Goal: Task Accomplishment & Management: Use online tool/utility

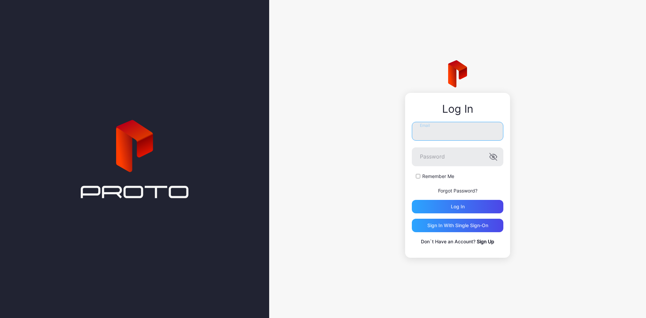
click at [420, 134] on input "Email" at bounding box center [457, 131] width 91 height 19
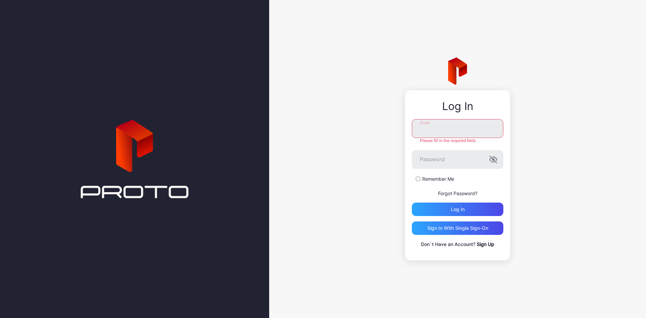
type input "**********"
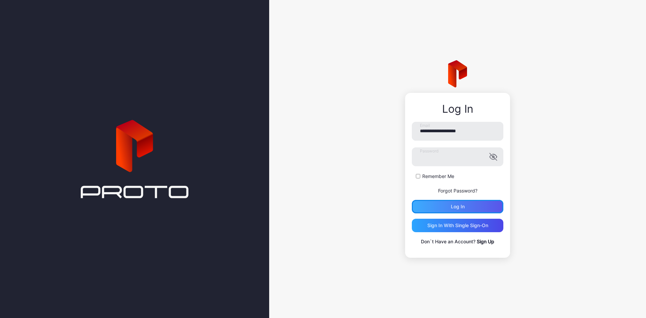
click at [458, 210] on div "Log in" at bounding box center [457, 206] width 91 height 13
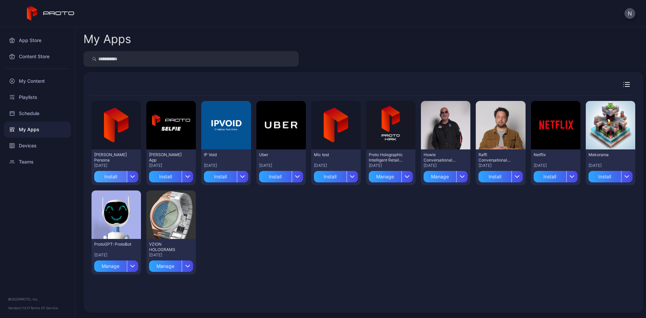
click at [113, 176] on div "Install" at bounding box center [110, 176] width 33 height 11
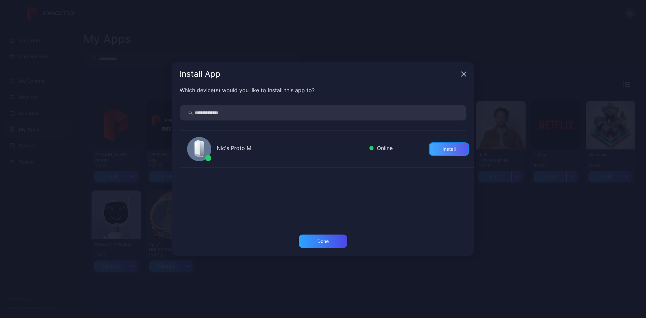
click at [430, 146] on div "Install" at bounding box center [449, 148] width 40 height 13
click at [322, 243] on div "Done" at bounding box center [322, 240] width 11 height 5
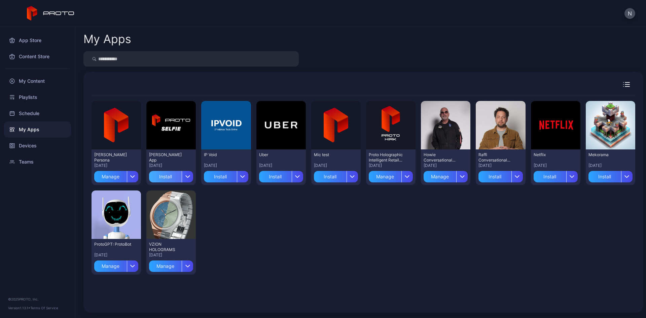
click at [164, 178] on div "Install" at bounding box center [165, 176] width 33 height 11
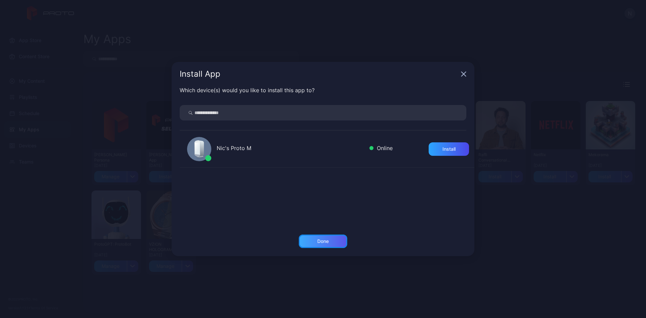
click at [319, 244] on div "Done" at bounding box center [323, 240] width 48 height 13
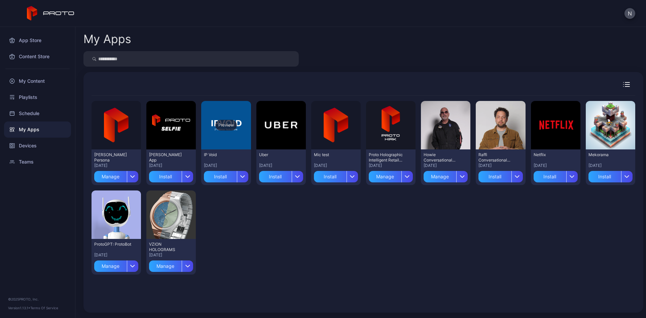
click at [225, 141] on div "Preview" at bounding box center [225, 125] width 49 height 48
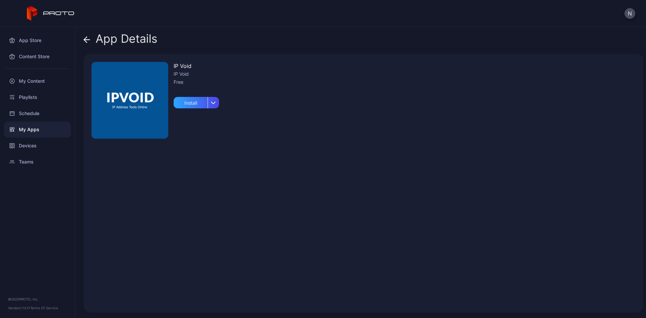
click at [86, 38] on icon at bounding box center [85, 40] width 3 height 6
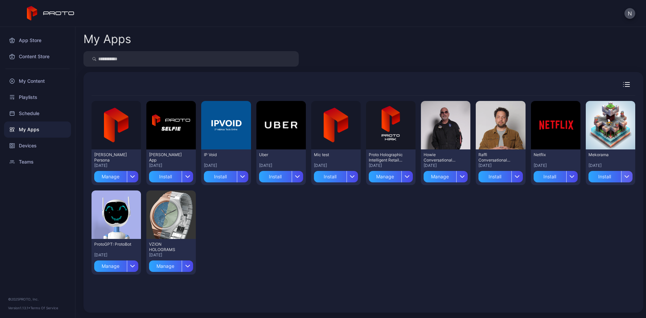
click at [625, 176] on icon "button" at bounding box center [627, 177] width 4 height 2
click at [590, 195] on button "Install" at bounding box center [602, 197] width 57 height 22
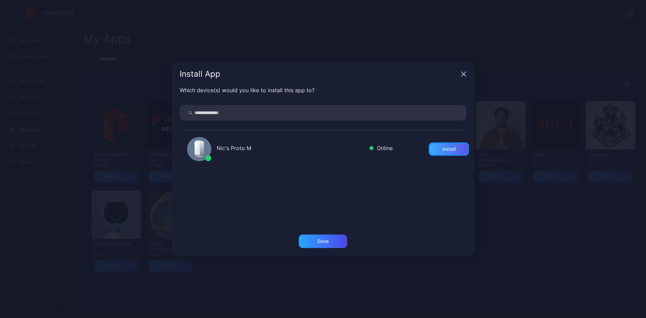
click at [442, 148] on div "Install" at bounding box center [448, 148] width 13 height 5
click at [319, 239] on div "Done" at bounding box center [322, 240] width 11 height 5
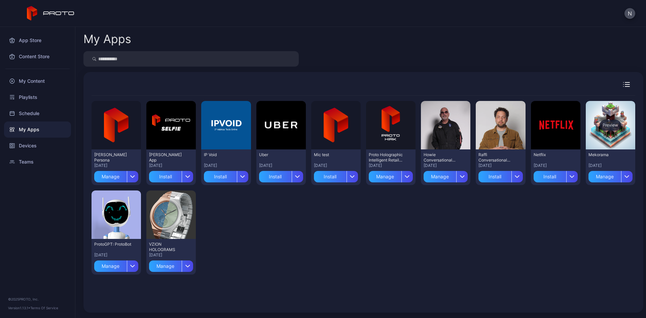
click at [614, 125] on div "Preview" at bounding box center [610, 125] width 49 height 48
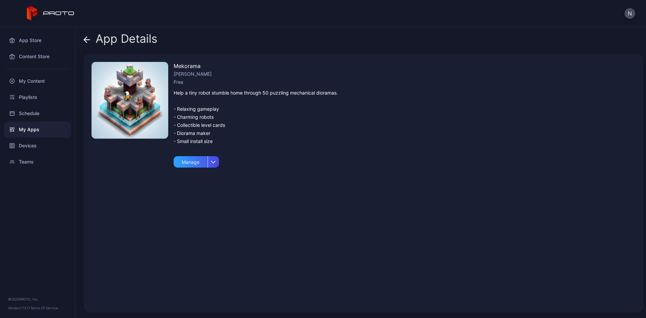
click at [219, 159] on div "Mekorama [PERSON_NAME] Free Help a tiny robot stumble home through 50 puzzling …" at bounding box center [256, 183] width 164 height 243
click at [218, 161] on div "button" at bounding box center [213, 161] width 11 height 11
click at [153, 105] on img at bounding box center [129, 100] width 77 height 77
drag, startPoint x: 213, startPoint y: 65, endPoint x: 173, endPoint y: 65, distance: 39.7
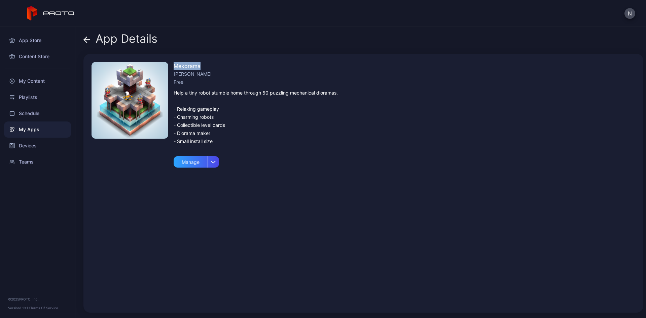
click at [173, 65] on div "Mekorama [PERSON_NAME] Free Help a tiny robot stumble home through 50 puzzling …" at bounding box center [363, 183] width 560 height 259
